Goal: Transaction & Acquisition: Purchase product/service

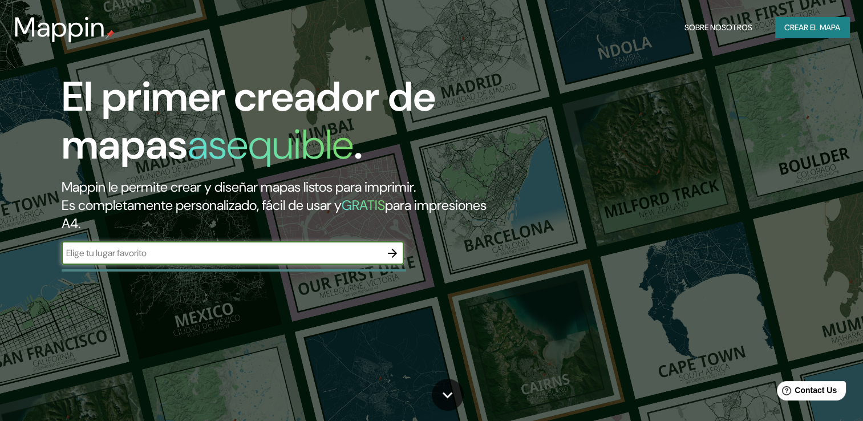
click at [158, 254] on input "text" at bounding box center [221, 252] width 319 height 13
type input "manizales [PERSON_NAME]"
click at [396, 253] on icon "button" at bounding box center [392, 253] width 9 height 9
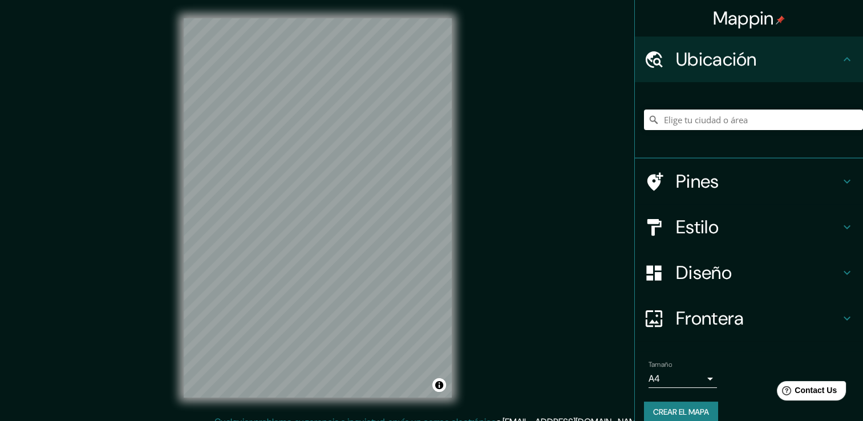
click at [105, 244] on div "Mappin Ubicación Pines Estilo Diseño Frontera Elige un borde. Sugerencia : pued…" at bounding box center [431, 216] width 863 height 433
click at [676, 123] on input "Elige tu ciudad o área" at bounding box center [753, 120] width 219 height 21
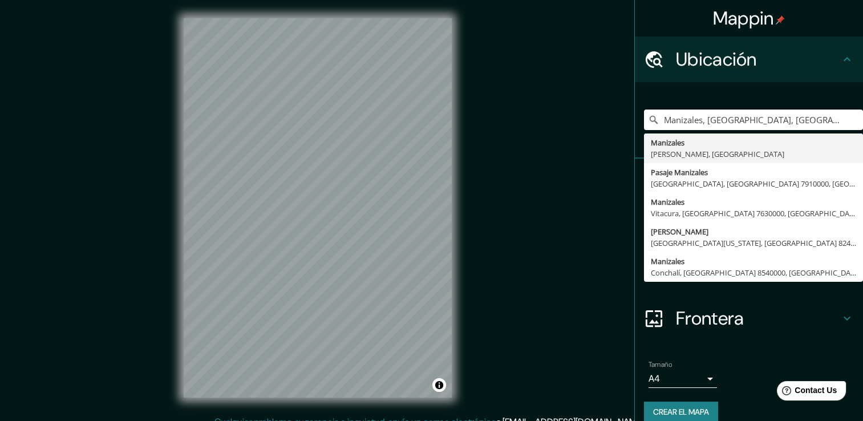
type input "Manizales, [GEOGRAPHIC_DATA], [GEOGRAPHIC_DATA]"
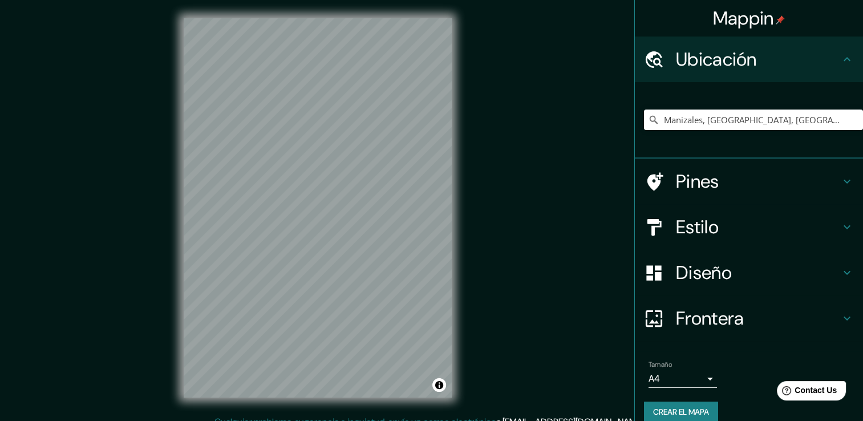
click at [710, 234] on h4 "Estilo" at bounding box center [758, 227] width 164 height 23
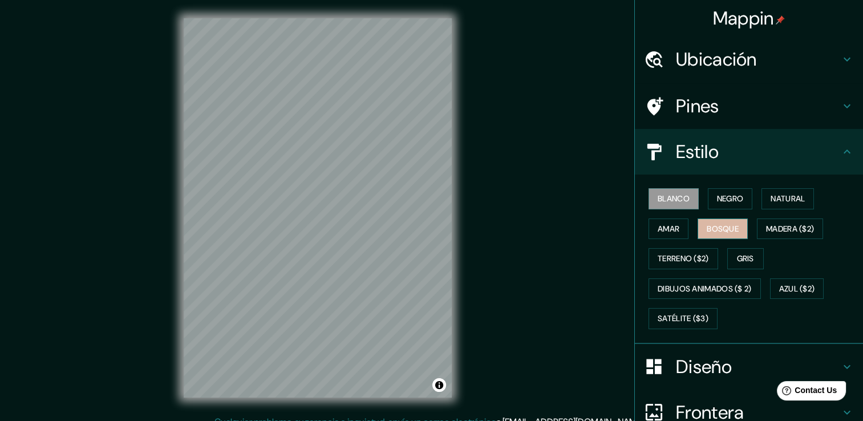
click at [720, 228] on font "Bosque" at bounding box center [723, 229] width 32 height 14
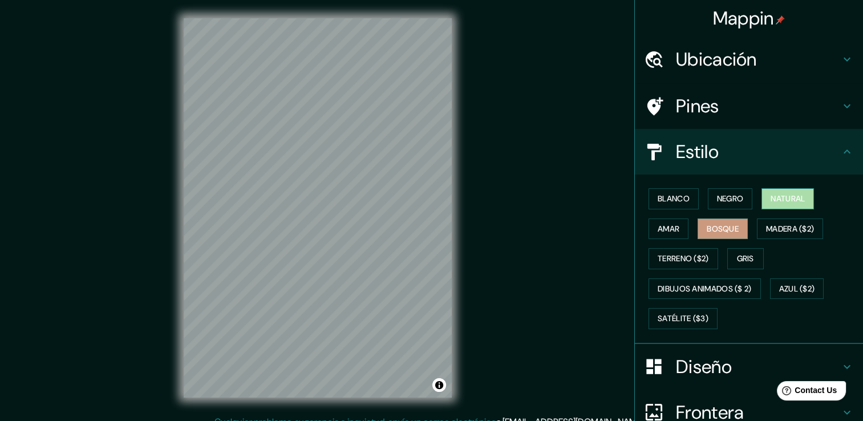
click at [775, 198] on font "Natural" at bounding box center [788, 199] width 34 height 14
click at [694, 366] on h4 "Diseño" at bounding box center [758, 366] width 164 height 23
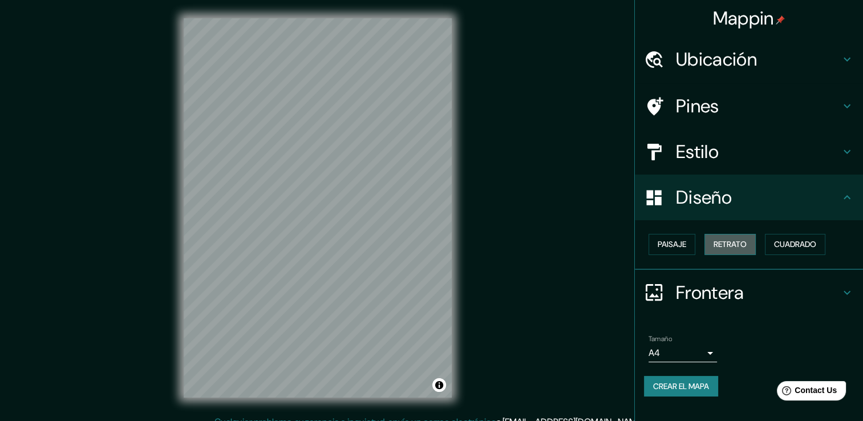
click at [735, 241] on font "Retrato" at bounding box center [730, 244] width 33 height 14
click at [791, 242] on font "Cuadrado" at bounding box center [795, 244] width 42 height 14
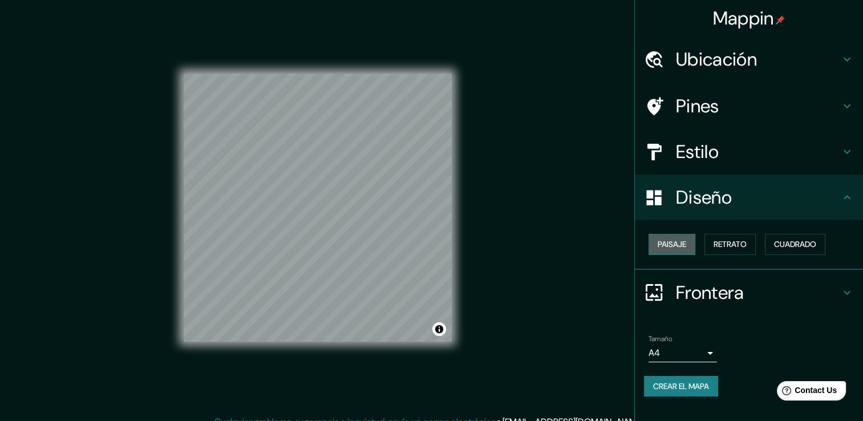
click at [680, 238] on font "Paisaje" at bounding box center [672, 244] width 29 height 14
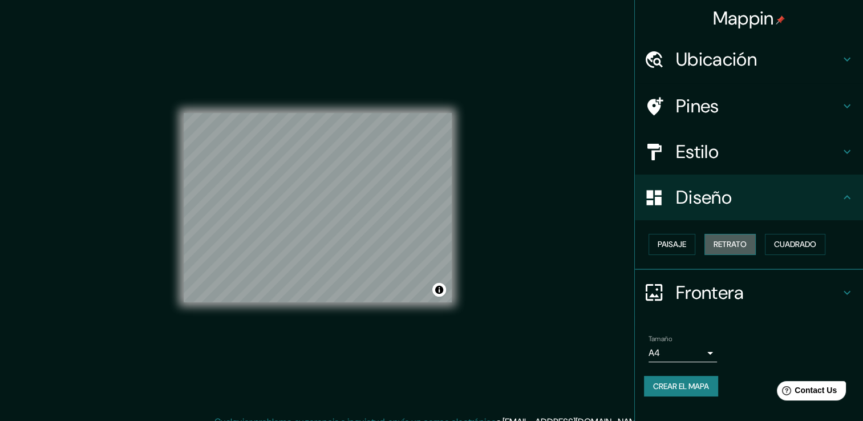
click at [725, 240] on font "Retrato" at bounding box center [730, 244] width 33 height 14
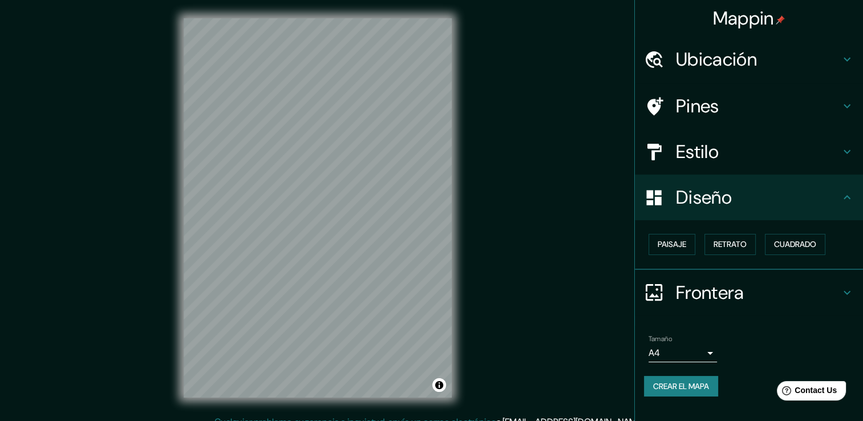
click at [721, 153] on h4 "Estilo" at bounding box center [758, 151] width 164 height 23
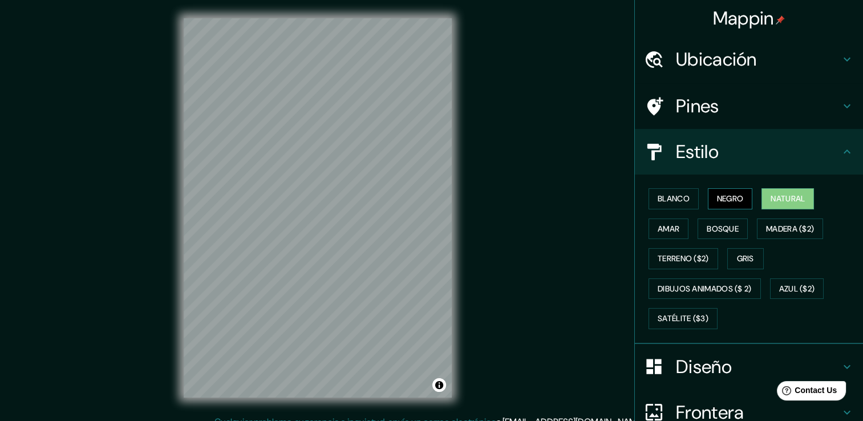
click at [717, 196] on font "Negro" at bounding box center [730, 199] width 27 height 14
click at [685, 195] on button "Blanco" at bounding box center [673, 198] width 50 height 21
click at [776, 202] on font "Natural" at bounding box center [788, 199] width 34 height 14
click at [251, 420] on html "Mappin Ubicación Manizales, [GEOGRAPHIC_DATA], [GEOGRAPHIC_DATA] Manizales [PER…" at bounding box center [431, 210] width 863 height 421
click at [675, 198] on font "Blanco" at bounding box center [674, 199] width 32 height 14
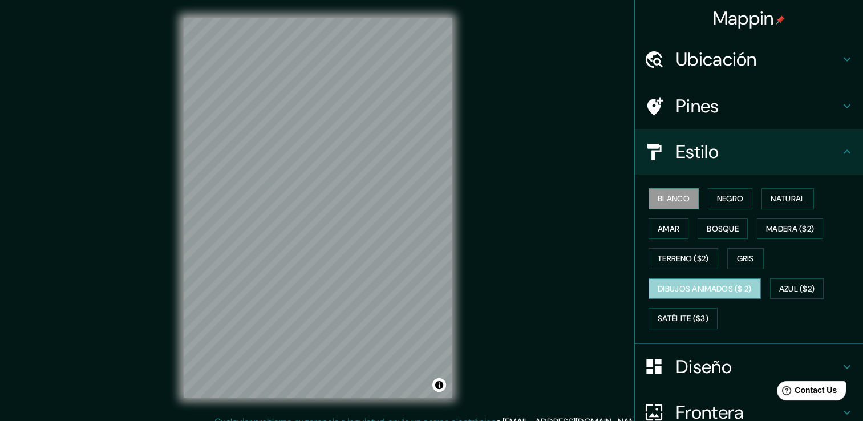
click at [698, 291] on font "Dibujos animados ($ 2)" at bounding box center [705, 289] width 94 height 14
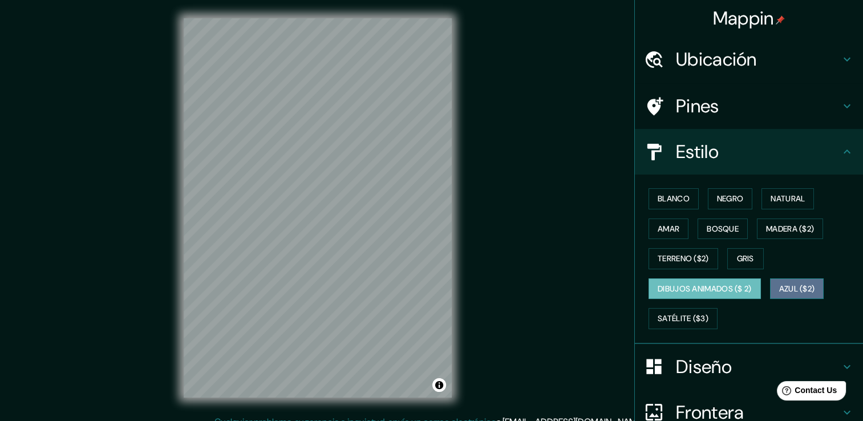
click at [787, 291] on font "Azul ($2)" at bounding box center [797, 289] width 36 height 14
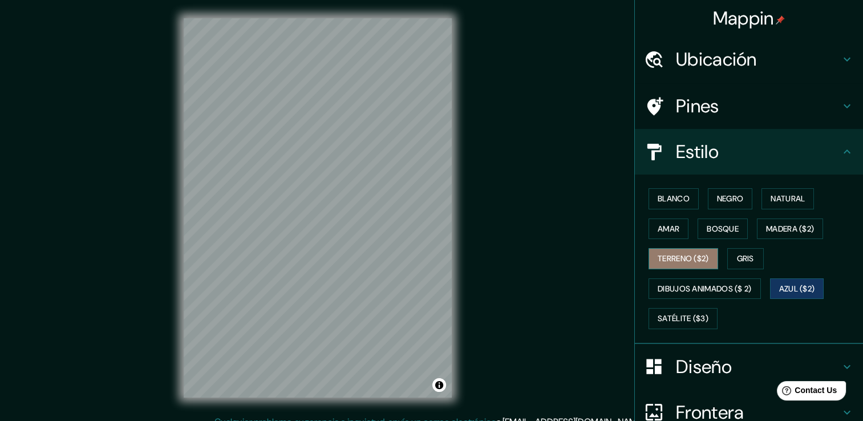
click at [667, 261] on font "Terreno ($2)" at bounding box center [683, 259] width 51 height 14
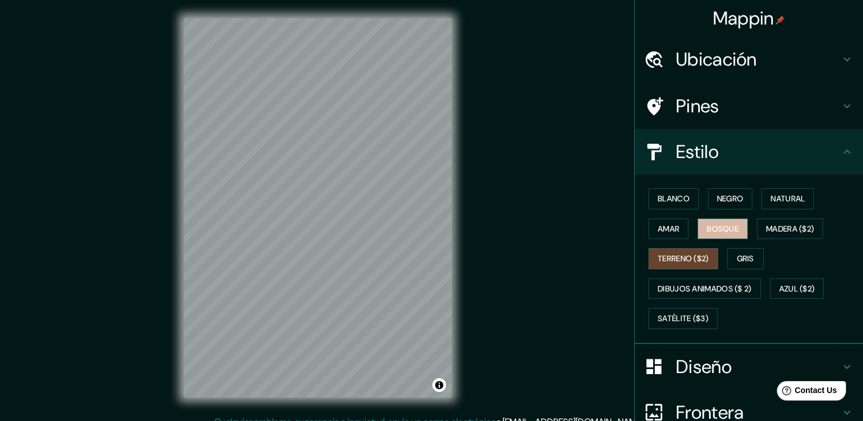
click at [721, 229] on font "Bosque" at bounding box center [723, 229] width 32 height 14
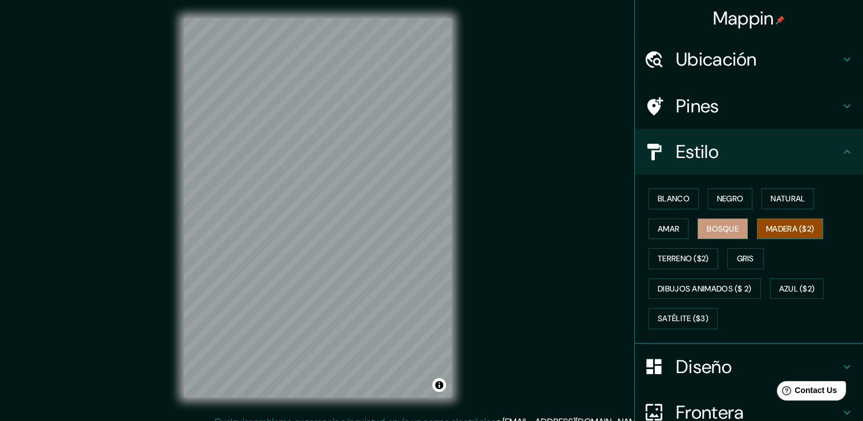
click at [779, 231] on font "Madera ($2)" at bounding box center [790, 229] width 48 height 14
click at [671, 229] on font "Amar" at bounding box center [669, 229] width 22 height 14
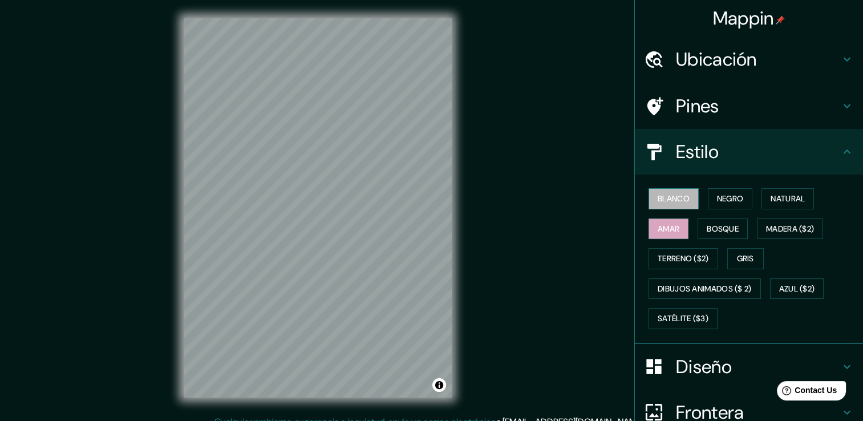
click at [676, 205] on button "Blanco" at bounding box center [673, 198] width 50 height 21
click at [740, 198] on button "Negro" at bounding box center [730, 198] width 45 height 21
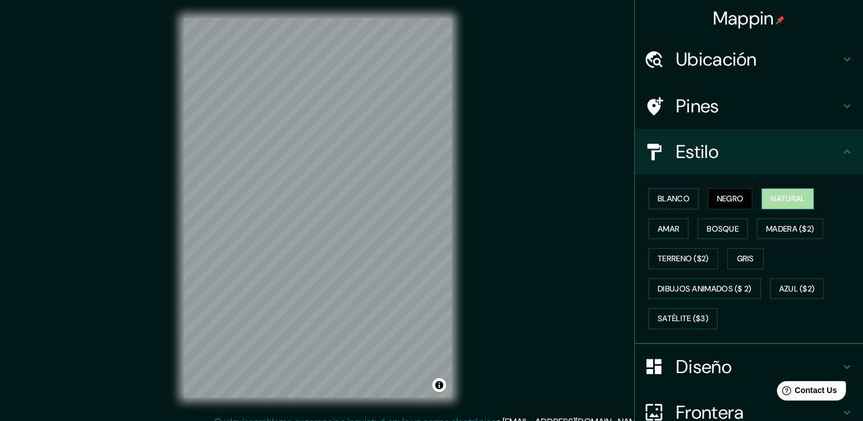
click at [771, 197] on font "Natural" at bounding box center [788, 199] width 34 height 14
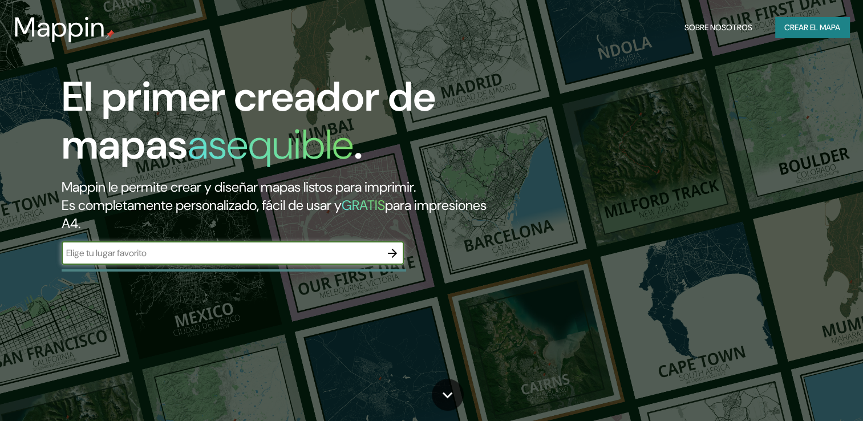
click at [825, 26] on font "Crear el mapa" at bounding box center [812, 28] width 56 height 14
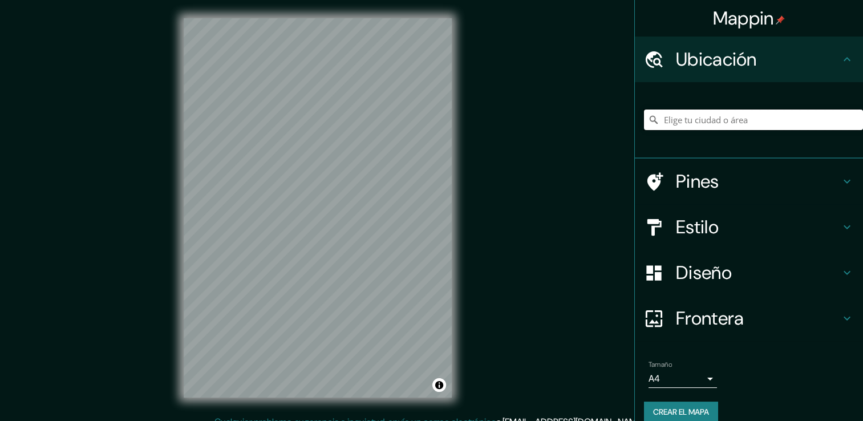
click at [695, 122] on input "Elige tu ciudad o área" at bounding box center [753, 120] width 219 height 21
type input "Manizales, [GEOGRAPHIC_DATA], [GEOGRAPHIC_DATA]"
drag, startPoint x: 690, startPoint y: 233, endPoint x: 561, endPoint y: 213, distance: 130.0
click at [687, 232] on h4 "Estilo" at bounding box center [758, 227] width 164 height 23
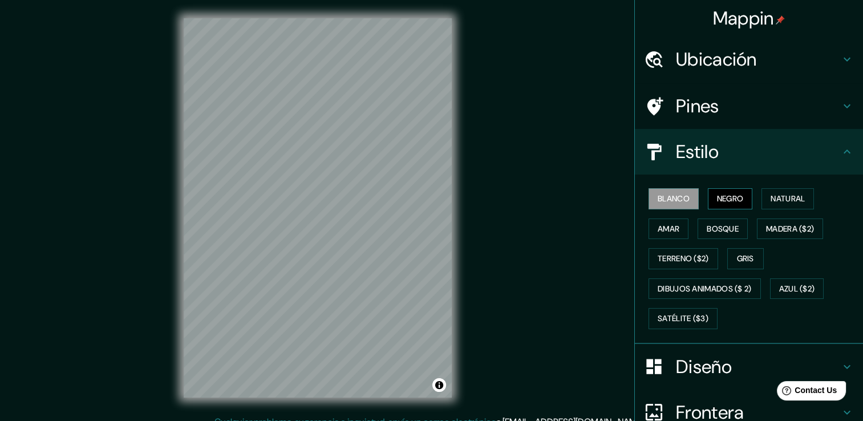
click at [717, 199] on font "Negro" at bounding box center [730, 199] width 27 height 14
drag, startPoint x: 751, startPoint y: 201, endPoint x: 757, endPoint y: 202, distance: 5.8
click at [752, 201] on div "Blanco Negro Natural Amar Bosque Madera ($2) Terreno ($2) Gris Dibujos animados…" at bounding box center [753, 259] width 219 height 150
click at [771, 202] on font "Natural" at bounding box center [788, 199] width 34 height 14
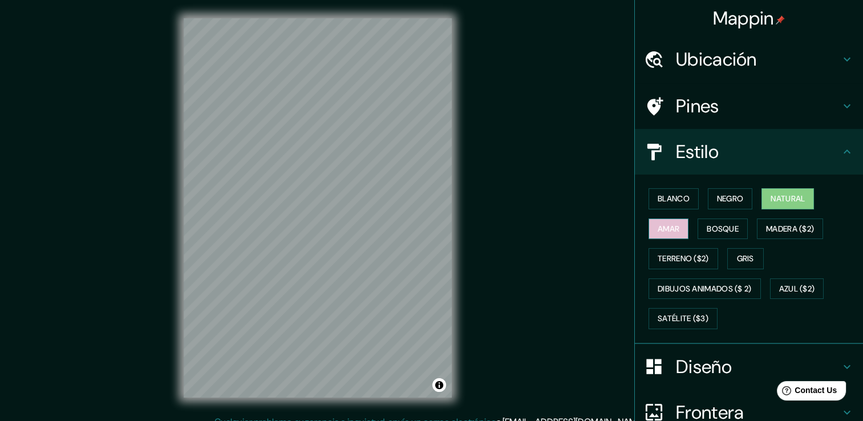
click at [670, 226] on font "Amar" at bounding box center [669, 229] width 22 height 14
click at [728, 222] on font "Bosque" at bounding box center [723, 229] width 32 height 14
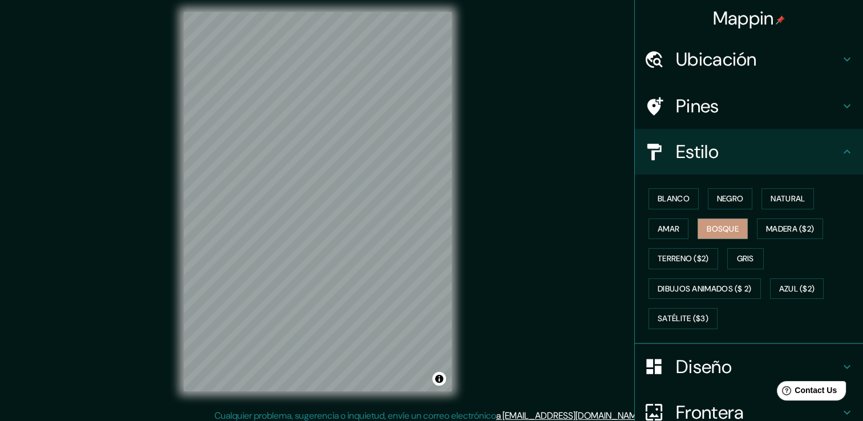
scroll to position [13, 0]
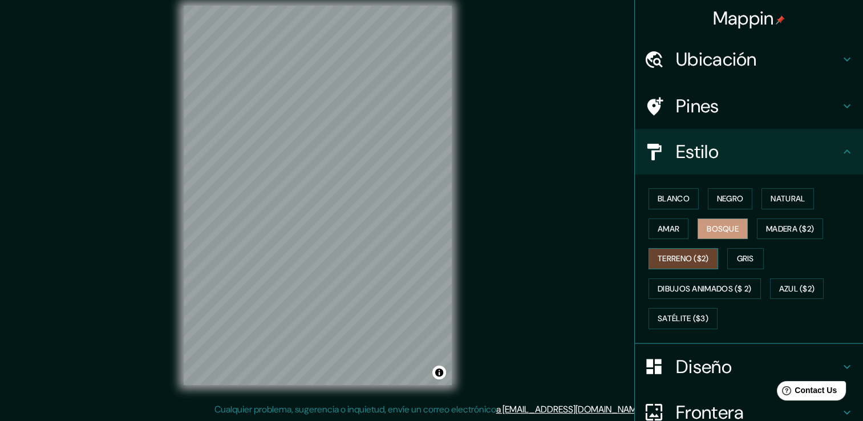
drag, startPoint x: 680, startPoint y: 260, endPoint x: 673, endPoint y: 257, distance: 7.9
click at [680, 260] on font "Terreno ($2)" at bounding box center [683, 259] width 51 height 14
click at [737, 252] on font "Gris" at bounding box center [745, 259] width 17 height 14
